Goal: Task Accomplishment & Management: Use online tool/utility

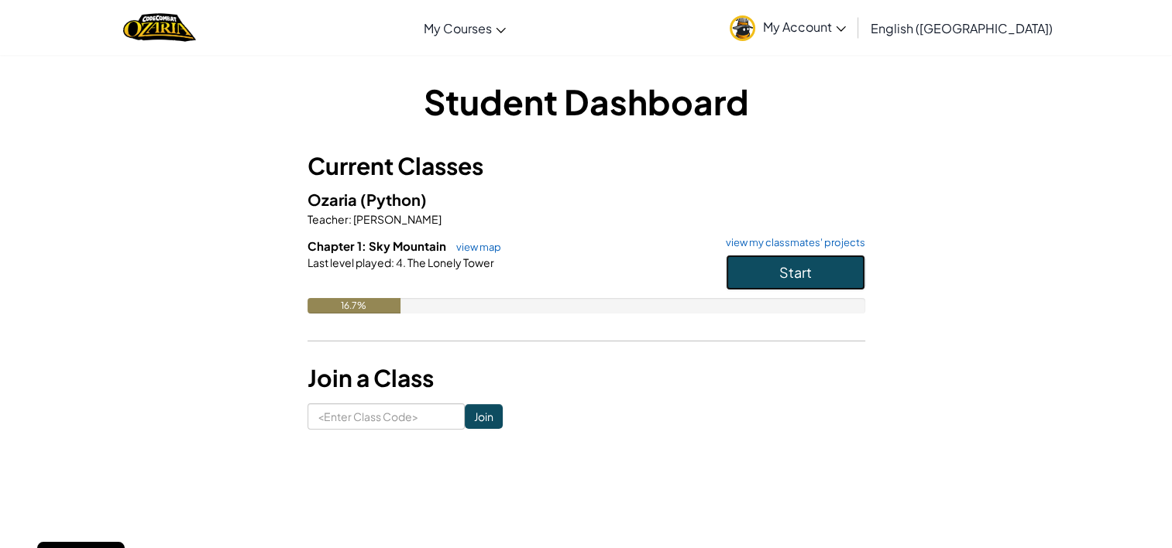
click at [750, 267] on button "Start" at bounding box center [795, 273] width 139 height 36
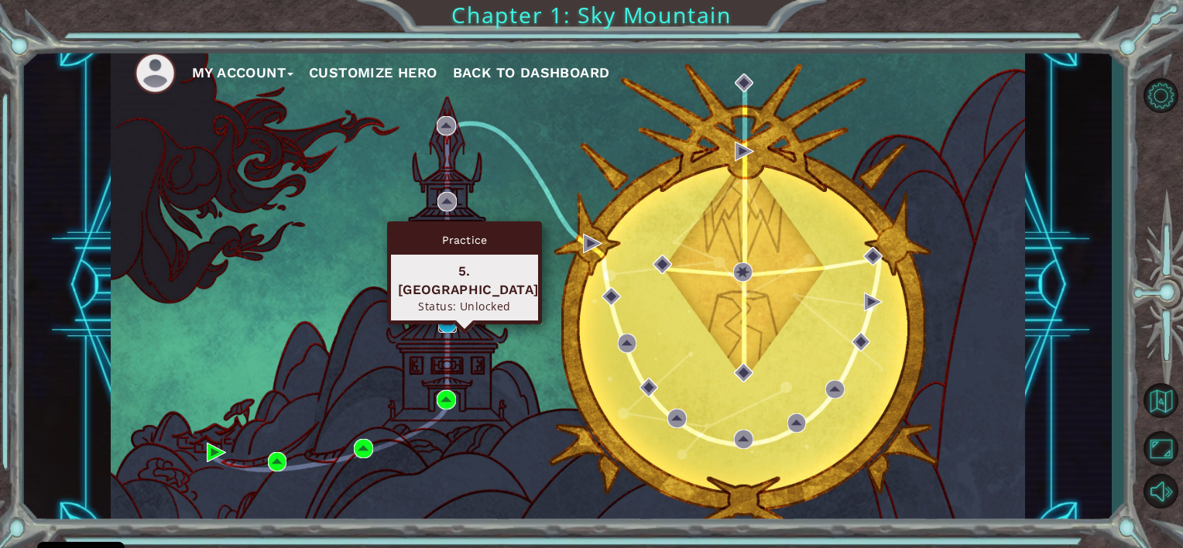
click at [449, 324] on img at bounding box center [447, 323] width 19 height 19
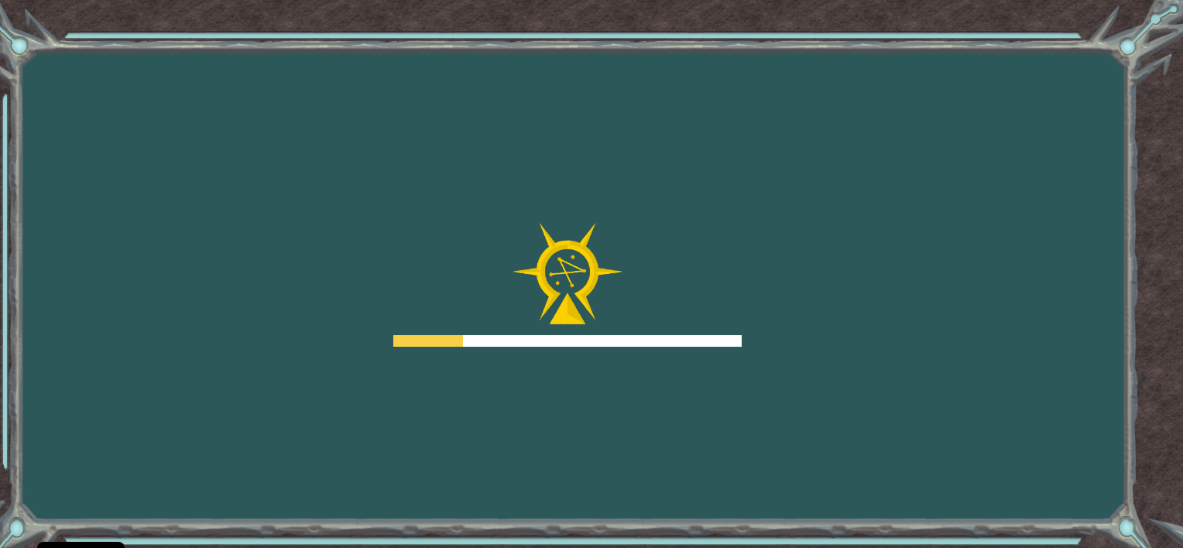
click at [443, 343] on div at bounding box center [428, 341] width 70 height 12
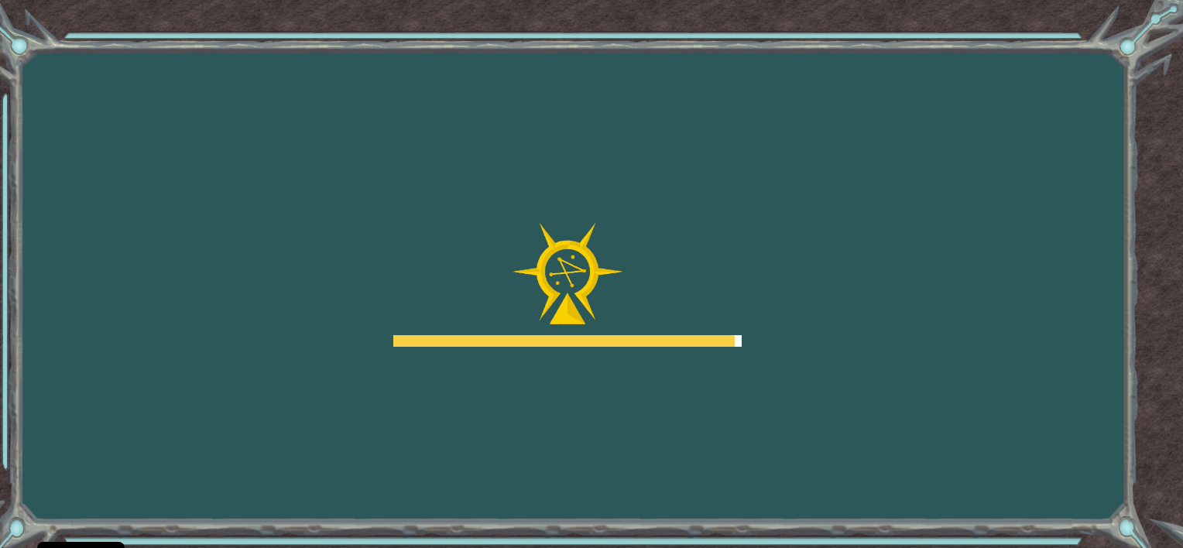
click at [443, 343] on div at bounding box center [563, 341] width 341 height 12
click at [443, 343] on body "Cookie Policy CodeCombat uses a few essential and non-essential cookies. Privac…" at bounding box center [591, 274] width 1183 height 548
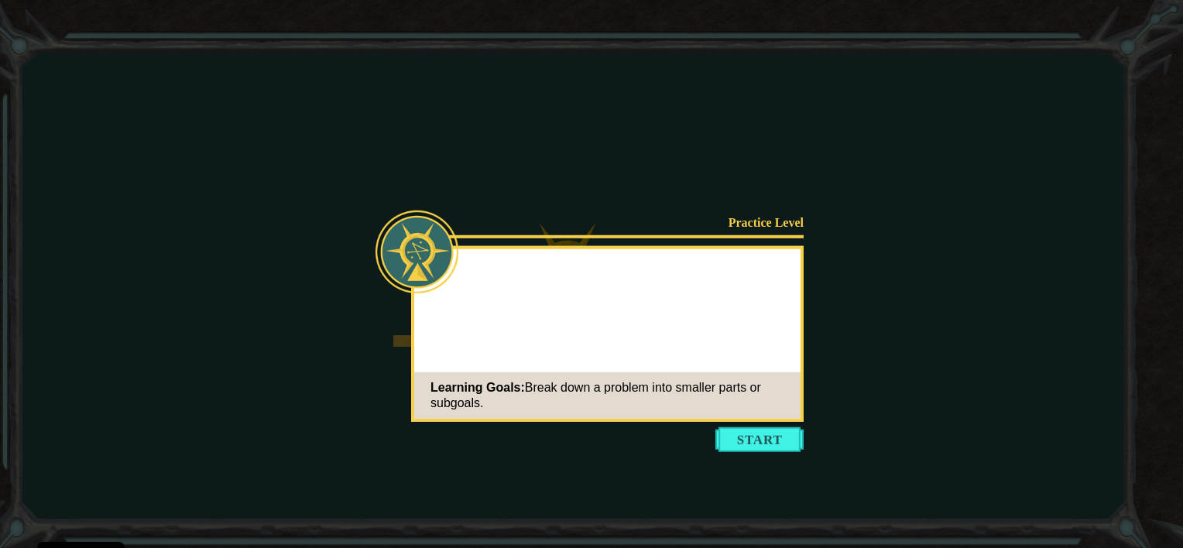
click at [443, 343] on div "Practice Level Learning Goals: Break down a problem into smaller parts or subgo…" at bounding box center [607, 334] width 393 height 176
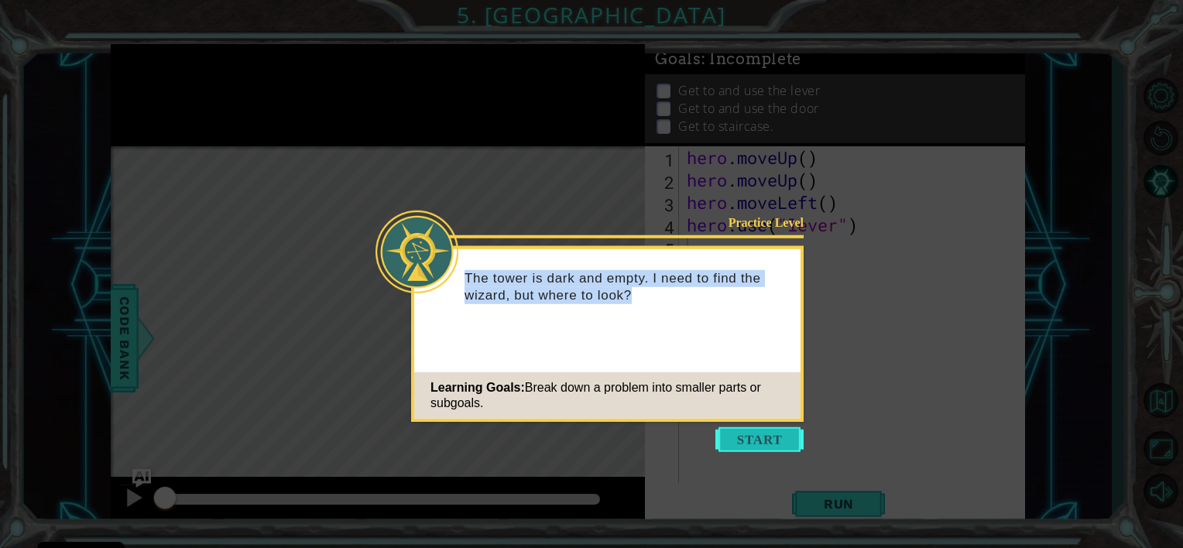
click at [749, 450] on button "Start" at bounding box center [759, 439] width 88 height 25
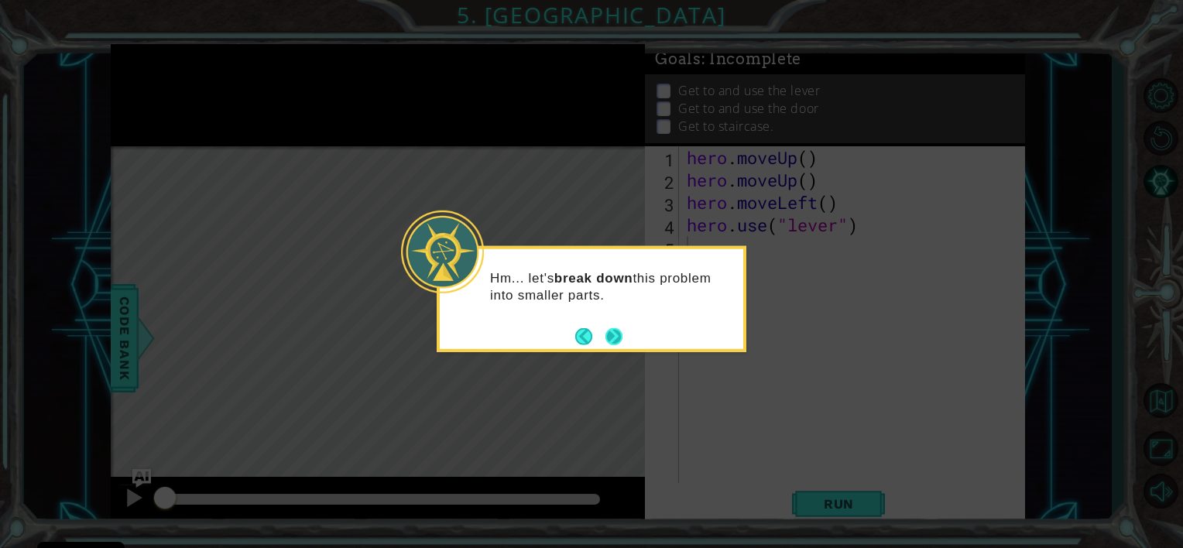
click at [619, 328] on button "Next" at bounding box center [614, 336] width 17 height 17
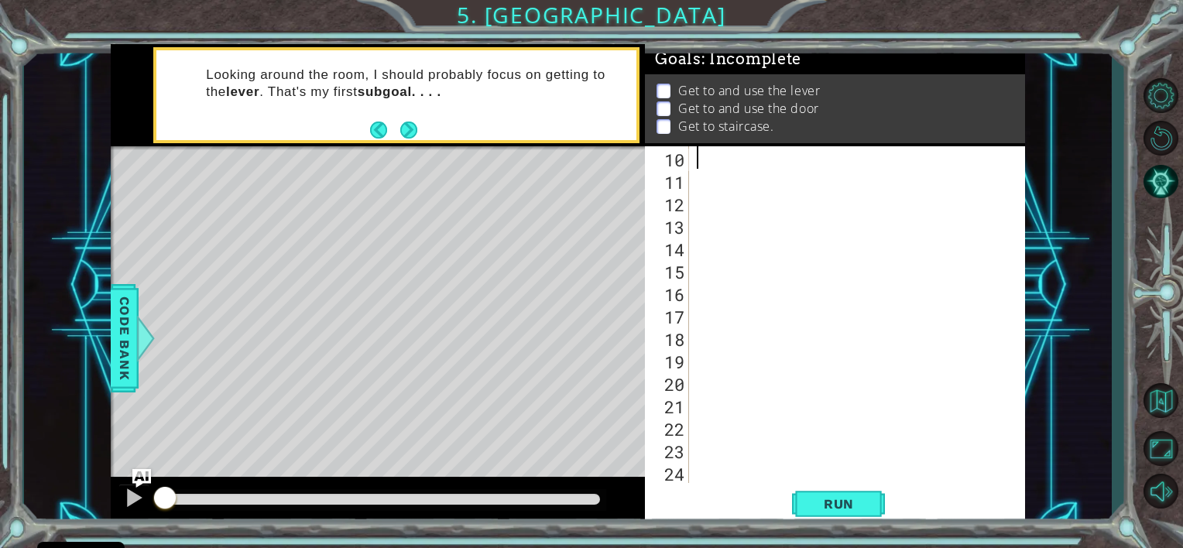
scroll to position [67, 0]
type textarea "hero.moveUp()"
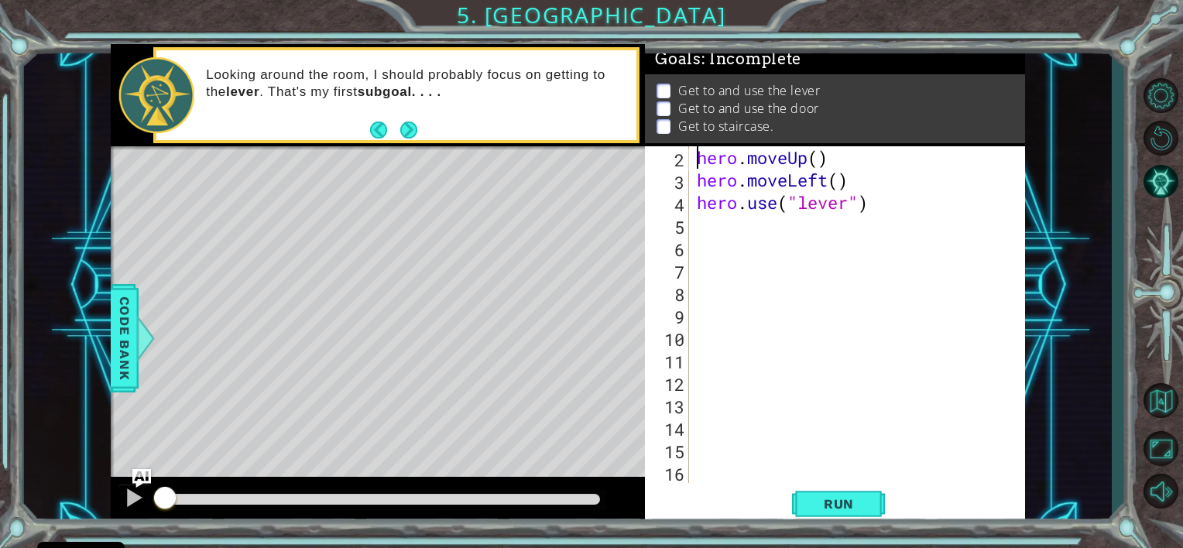
scroll to position [0, 0]
